Goal: Task Accomplishment & Management: Complete application form

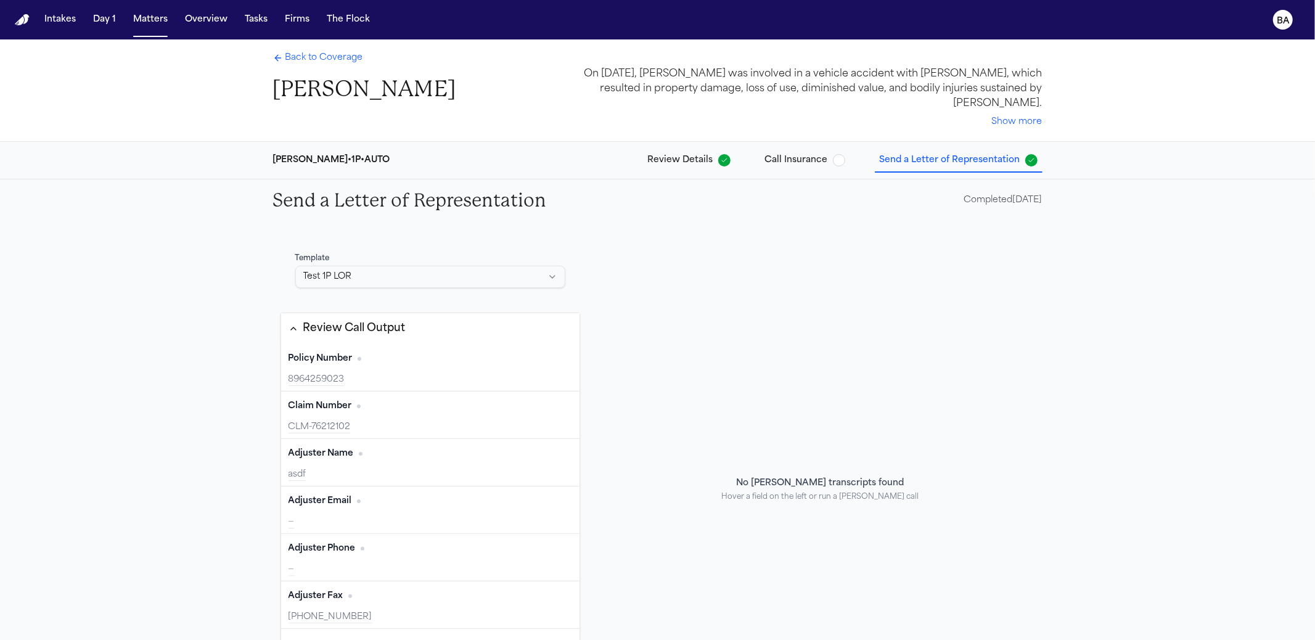
click at [361, 328] on div "Review Call Output" at bounding box center [354, 328] width 102 height 16
click at [348, 375] on div "LoR Required Fields" at bounding box center [355, 371] width 104 height 16
click at [447, 342] on button "Review Call Output" at bounding box center [430, 328] width 299 height 31
click at [279, 58] on link "Back to Coverage" at bounding box center [318, 58] width 90 height 12
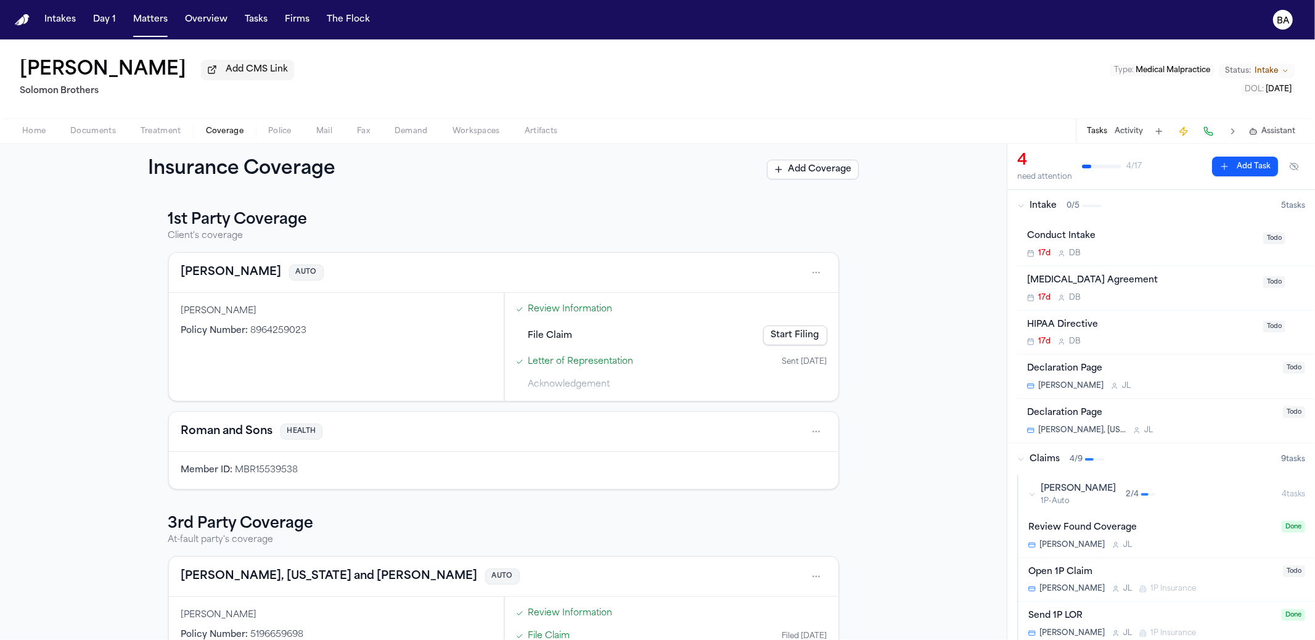
click at [799, 336] on link "Start Filing" at bounding box center [795, 335] width 64 height 20
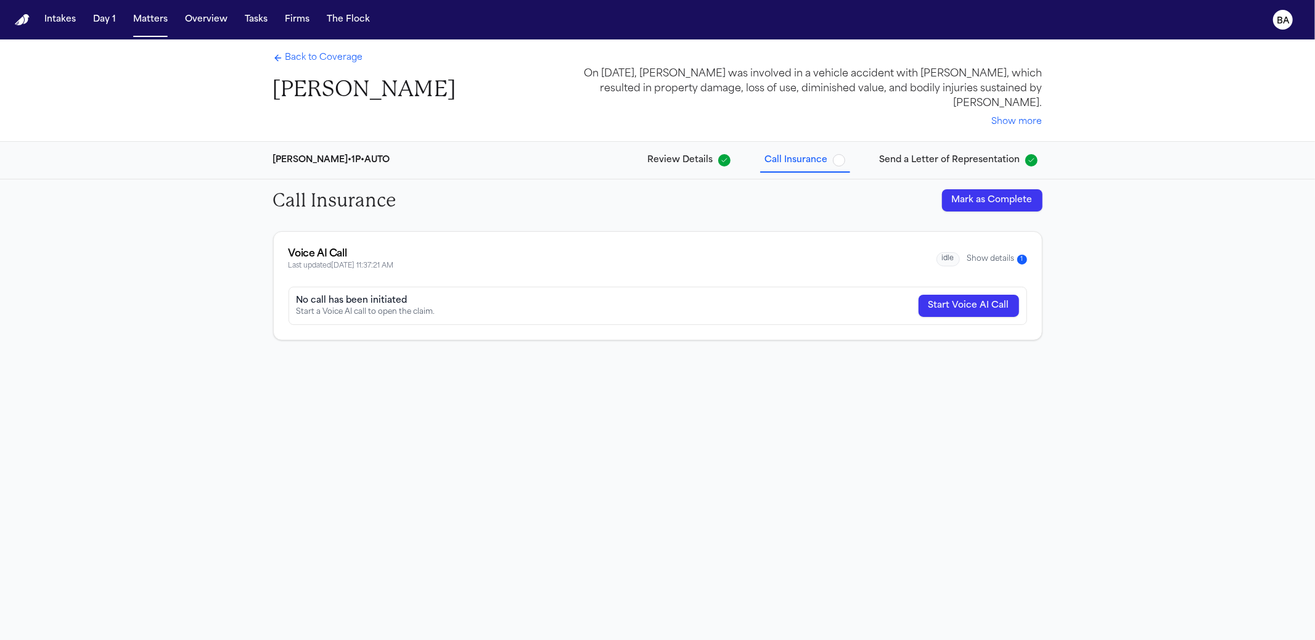
click at [892, 166] on span "Send a Letter of Representation" at bounding box center [949, 160] width 141 height 12
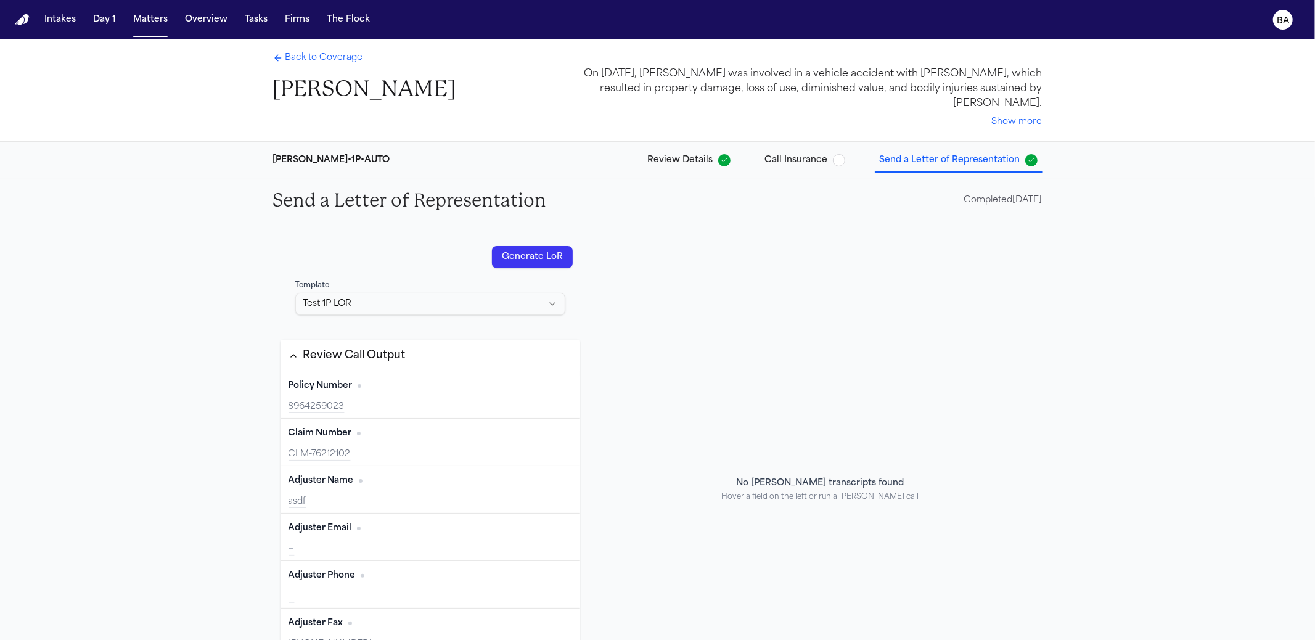
click at [324, 349] on div "Review Call Output" at bounding box center [354, 356] width 102 height 16
click at [337, 392] on div "LoR Required Fields" at bounding box center [355, 398] width 104 height 16
click at [857, 203] on div "Send a Letter of Representation Completed 09/01/2025" at bounding box center [657, 200] width 789 height 42
click at [291, 390] on div "LoR Required Fields" at bounding box center [347, 398] width 119 height 16
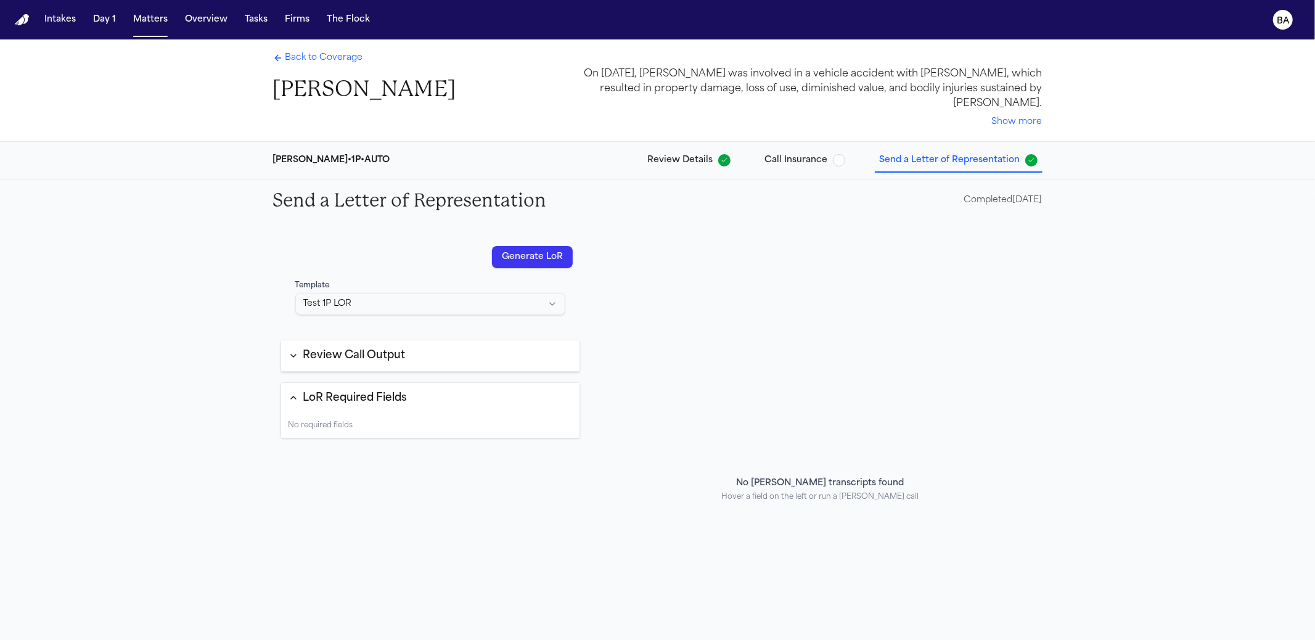
click at [285, 59] on span "Back to Coverage" at bounding box center [324, 58] width 78 height 12
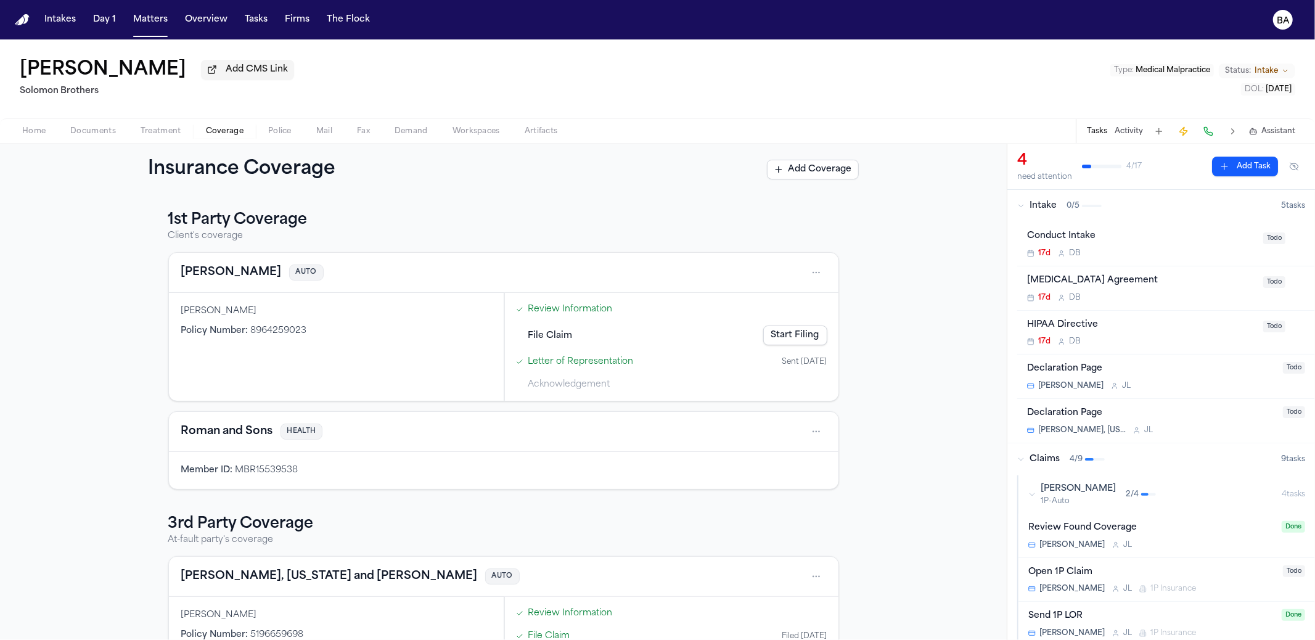
click at [40, 136] on span "Home" at bounding box center [33, 131] width 23 height 10
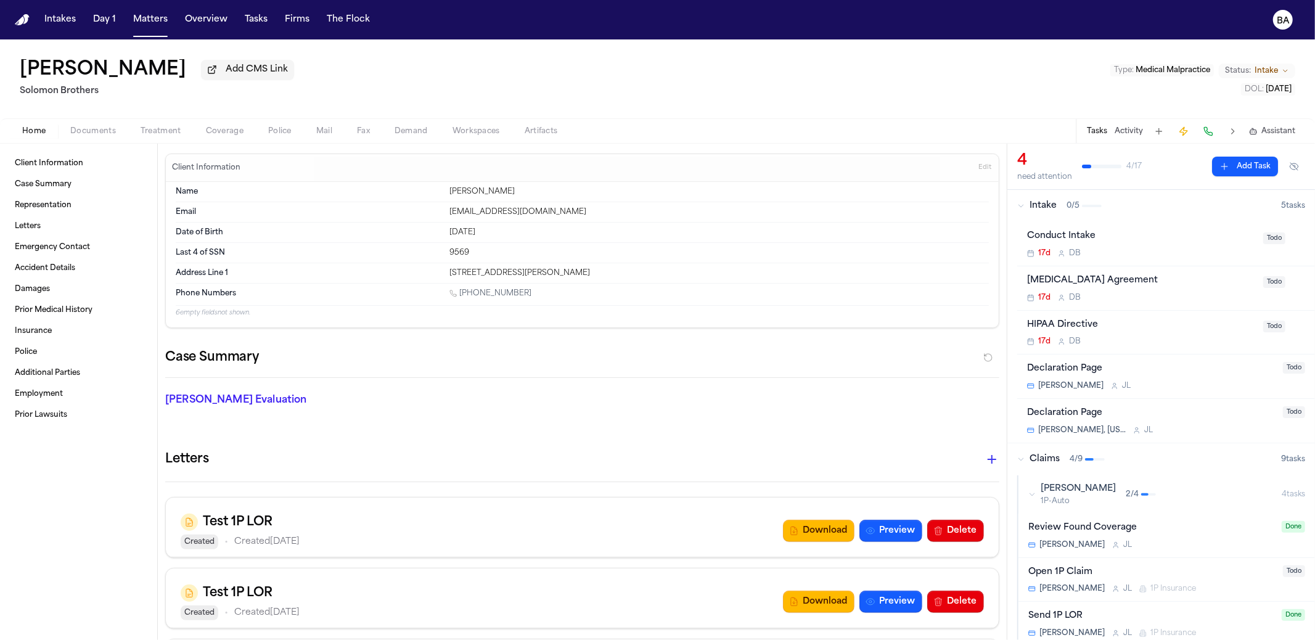
click at [979, 464] on button "button" at bounding box center [991, 459] width 25 height 25
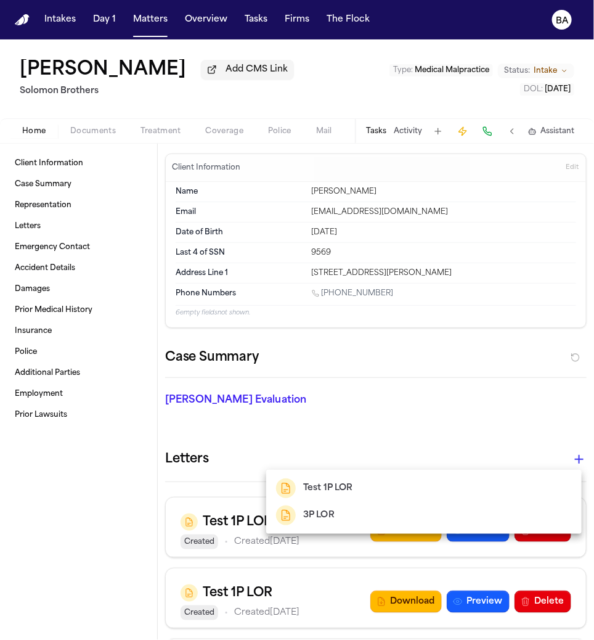
click at [335, 489] on h2 "Test 1P LOR" at bounding box center [328, 488] width 50 height 15
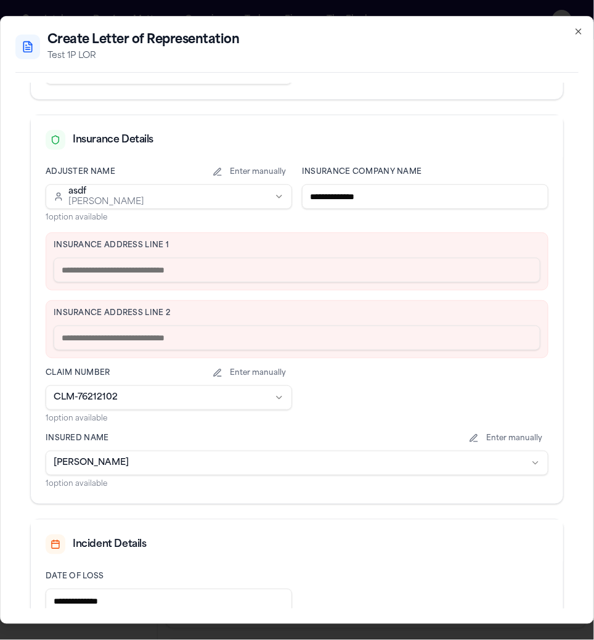
scroll to position [328, 0]
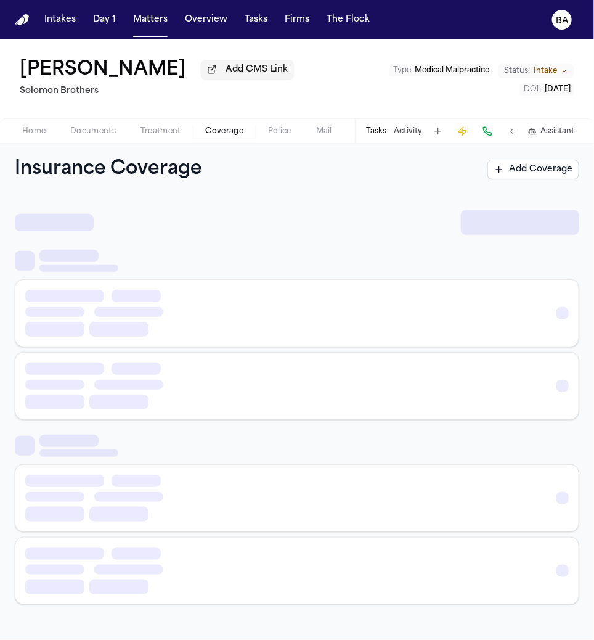
click at [239, 136] on span "Coverage" at bounding box center [225, 131] width 38 height 10
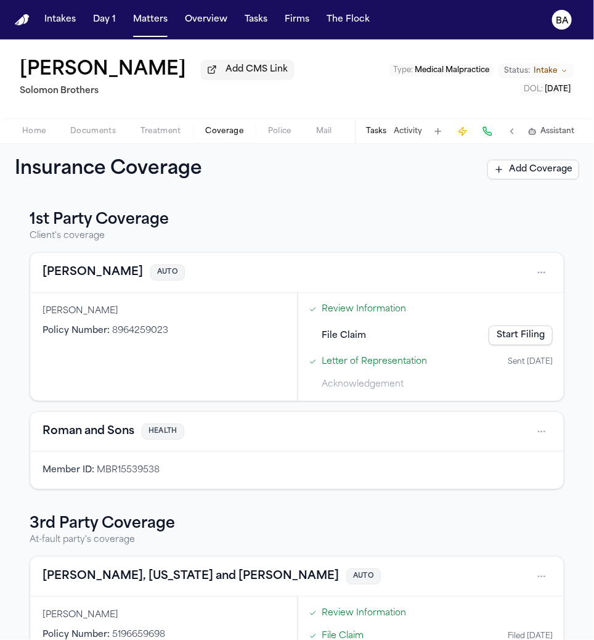
click at [372, 361] on link "Letter of Representation" at bounding box center [374, 361] width 105 height 13
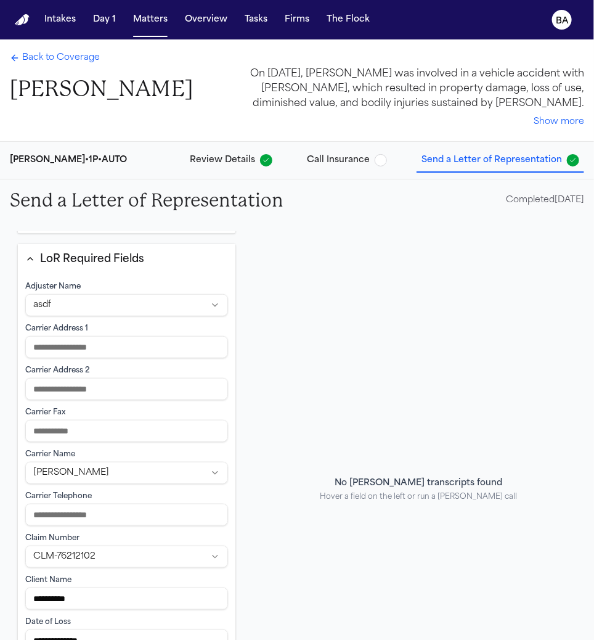
scroll to position [253, 0]
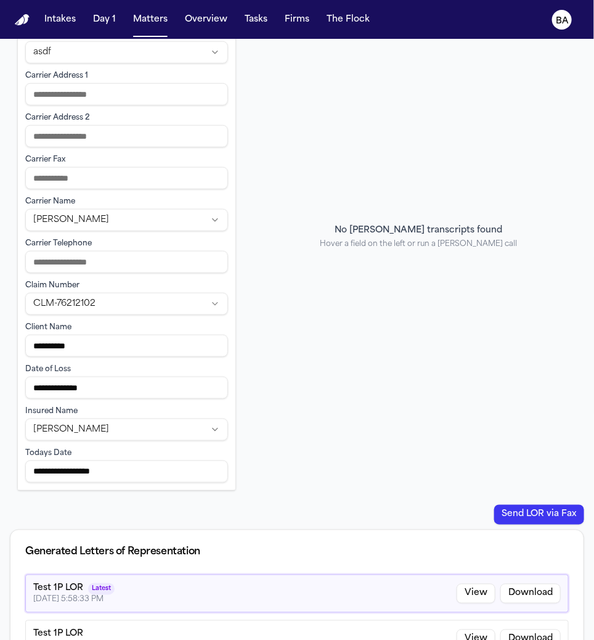
click at [130, 257] on input at bounding box center [126, 262] width 203 height 22
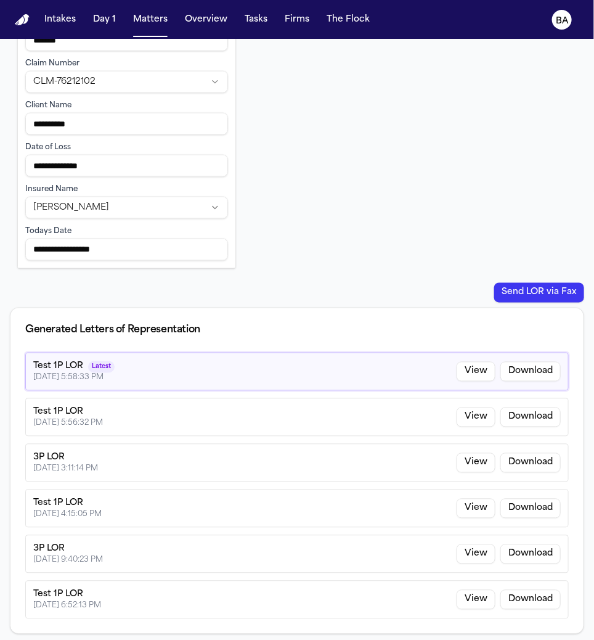
type input "*******"
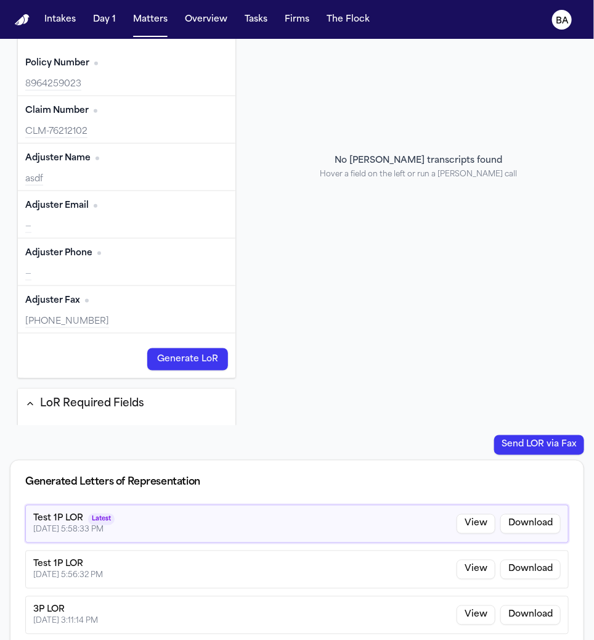
scroll to position [68, 0]
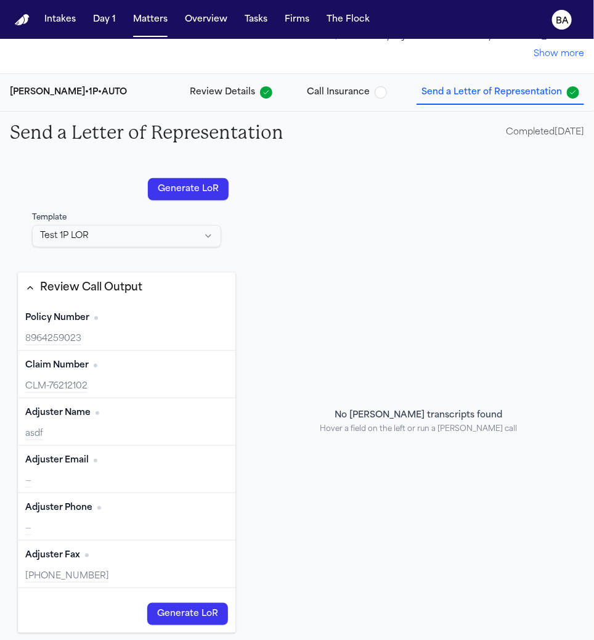
click at [141, 285] on button "Review Call Output" at bounding box center [127, 287] width 218 height 31
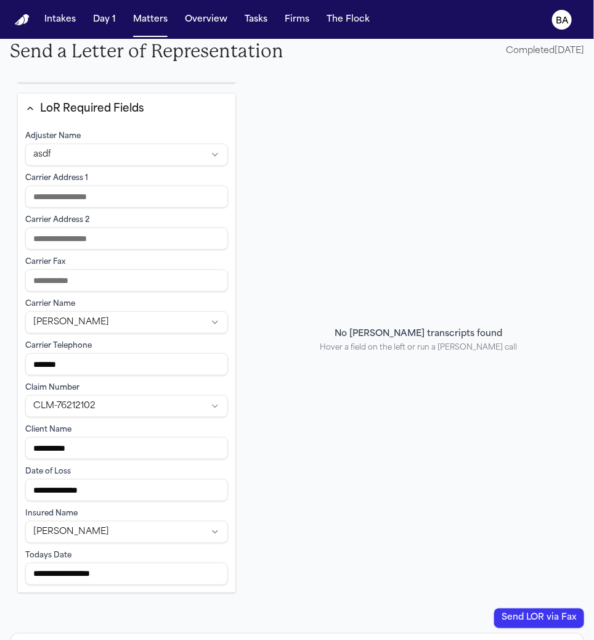
scroll to position [225, 0]
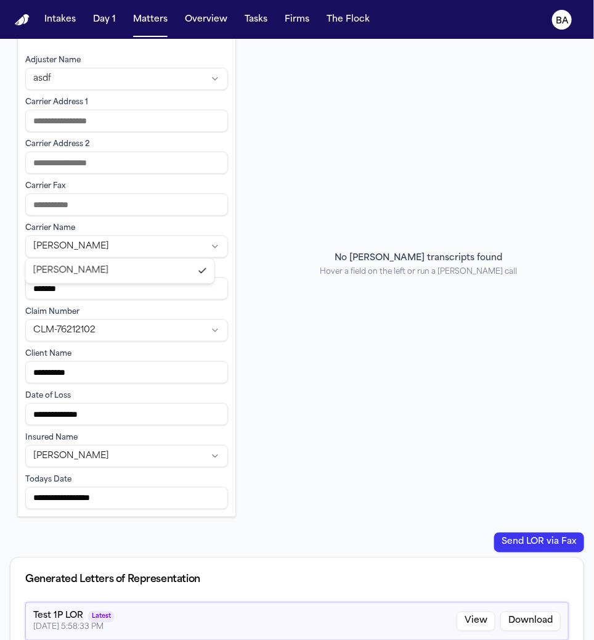
click at [149, 251] on html "**********" at bounding box center [297, 320] width 594 height 640
click at [149, 247] on html "**********" at bounding box center [297, 320] width 594 height 640
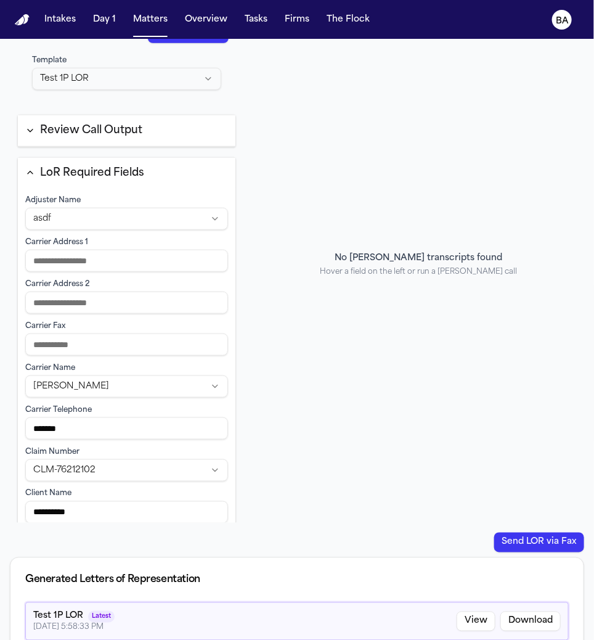
scroll to position [0, 0]
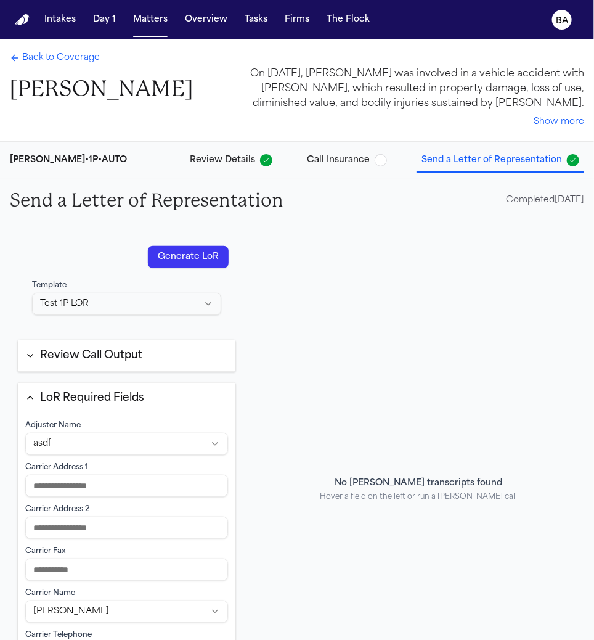
click at [234, 164] on span "Review Details" at bounding box center [222, 160] width 65 height 12
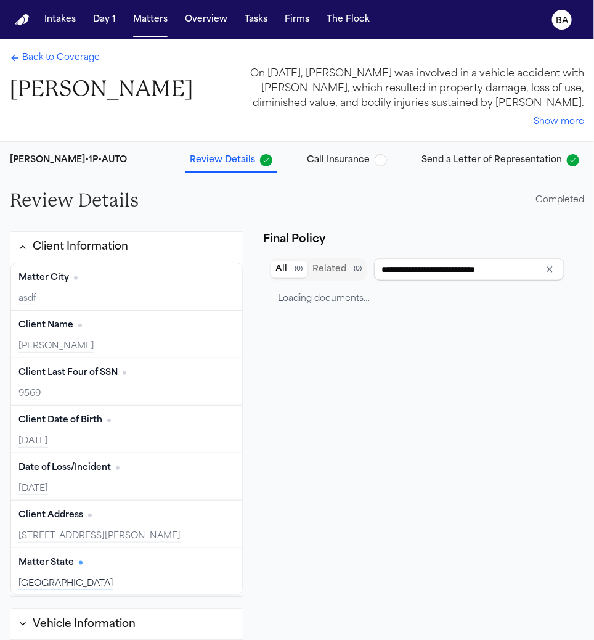
type input "****"
click at [545, 271] on icon "Clear input" at bounding box center [550, 269] width 10 height 10
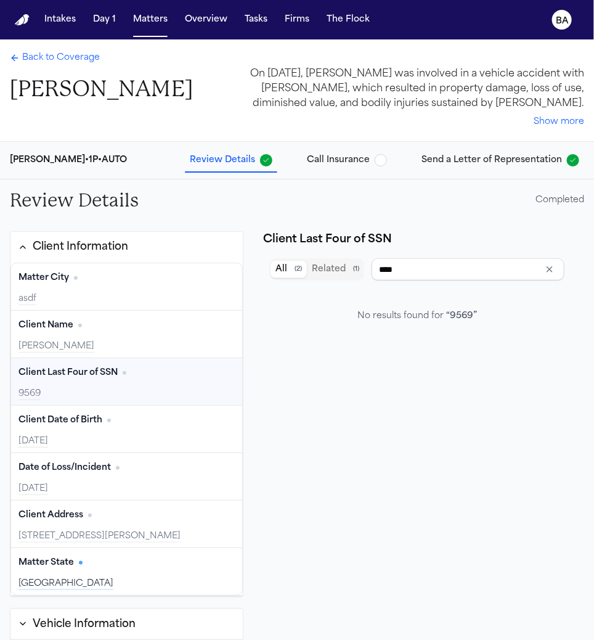
type input "**********"
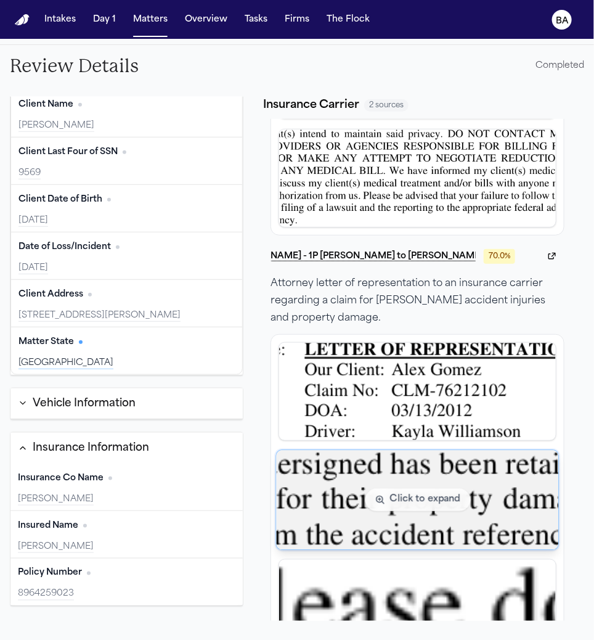
scroll to position [388, 0]
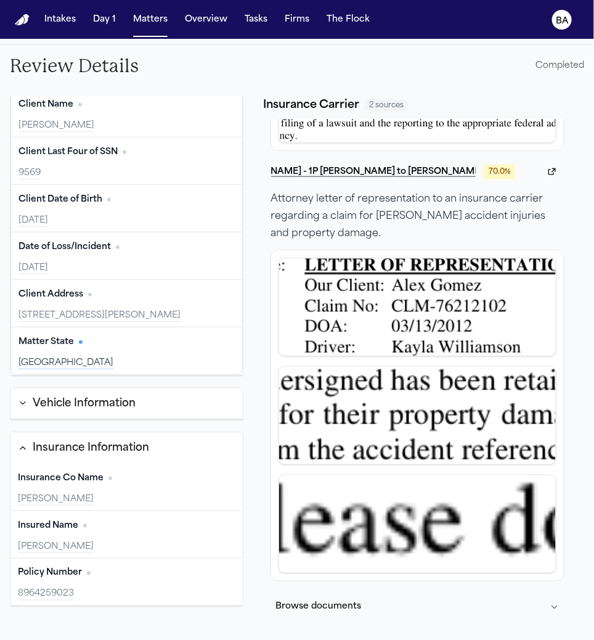
click at [401, 597] on button "Browse documents" at bounding box center [418, 607] width 294 height 32
